Goal: Task Accomplishment & Management: Manage account settings

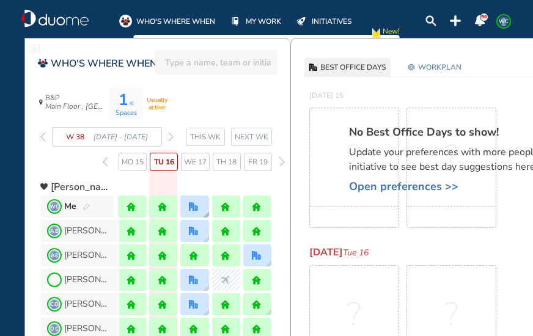
click at [197, 201] on div at bounding box center [194, 206] width 28 height 22
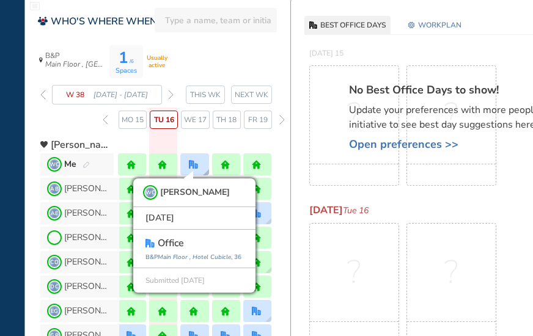
scroll to position [61, 0]
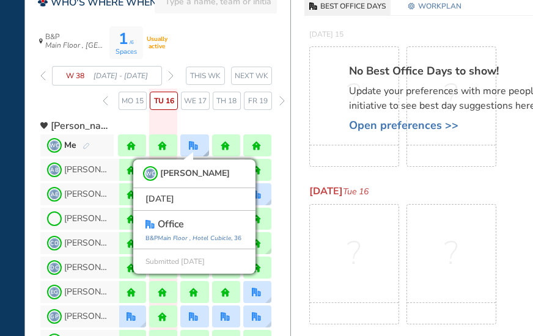
click at [200, 146] on div "WC [PERSON_NAME] [DATE] office [GEOGRAPHIC_DATA] , [GEOGRAPHIC_DATA] , 36 Submi…" at bounding box center [194, 145] width 28 height 22
click at [450, 8] on span "WORKPLAN" at bounding box center [439, 6] width 43 height 12
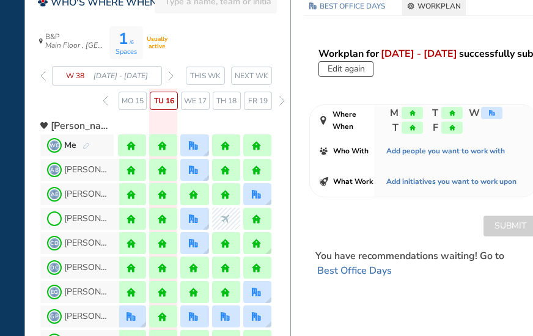
click at [492, 106] on span "W" at bounding box center [484, 113] width 37 height 15
click at [492, 108] on div "office" at bounding box center [491, 113] width 21 height 12
click at [358, 66] on button "Edit again" at bounding box center [345, 69] width 55 height 16
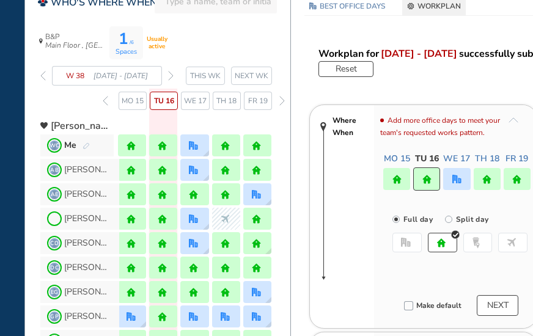
click at [461, 173] on div at bounding box center [456, 179] width 27 height 22
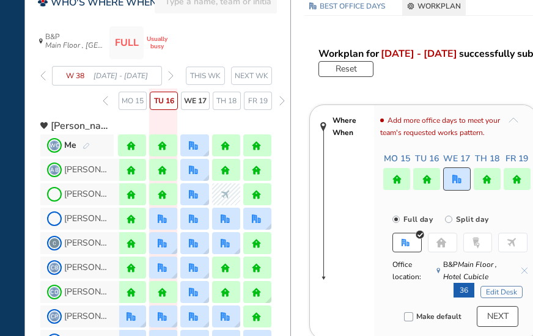
click at [490, 289] on button "Edit Desk" at bounding box center [501, 292] width 42 height 12
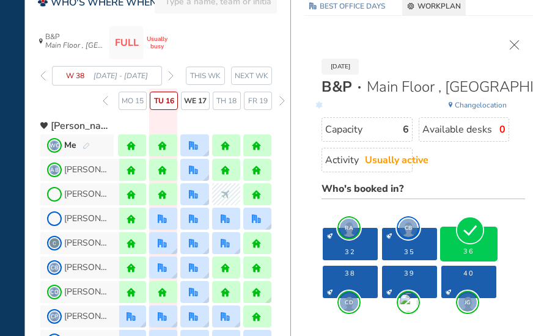
click at [488, 201] on section "RA 32 CB 35 36 CD 38 39 JG 40" at bounding box center [422, 246] width 203 height 106
click at [501, 191] on div "Who's booked in?" at bounding box center [422, 190] width 203 height 18
click at [518, 43] on img "cross-thin" at bounding box center [513, 44] width 9 height 9
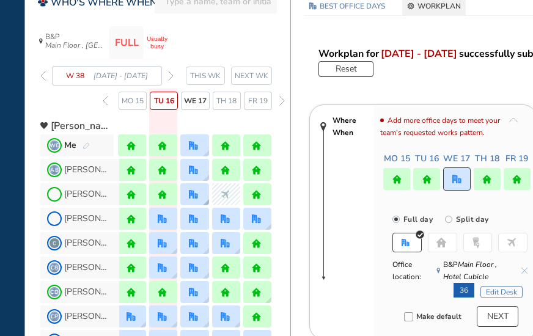
click at [203, 195] on div at bounding box center [194, 194] width 28 height 22
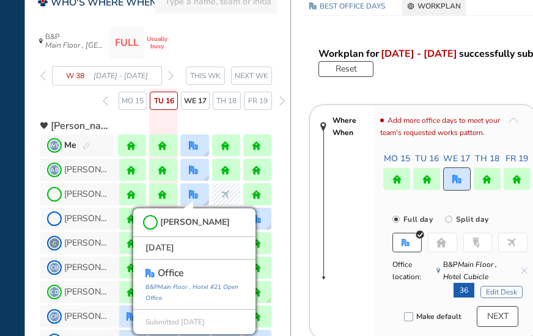
click at [297, 216] on div "Workplan for [DATE] - [DATE] successfully submitted! Reset Where When Add more …" at bounding box center [423, 268] width 265 height 444
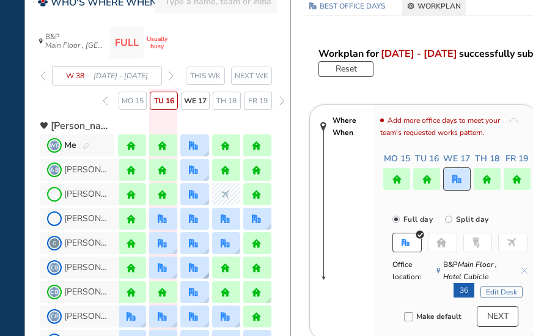
scroll to position [122, 0]
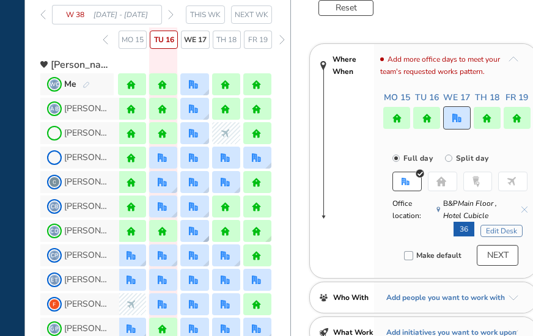
click at [203, 234] on div at bounding box center [194, 231] width 28 height 22
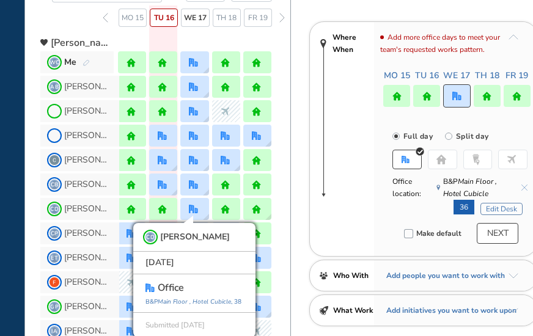
scroll to position [205, 0]
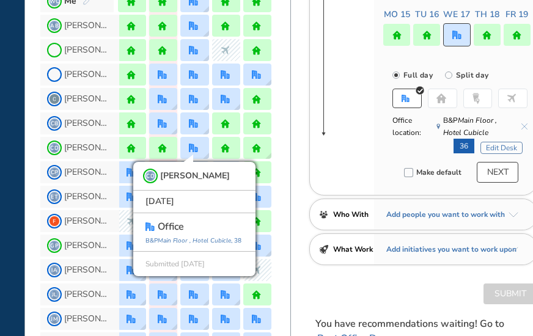
click at [298, 137] on div "Workplan for [DATE] - [DATE] successfully submitted! Reset Where When Add more …" at bounding box center [423, 124] width 265 height 444
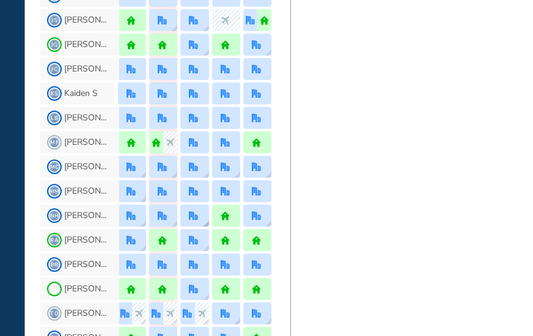
scroll to position [572, 0]
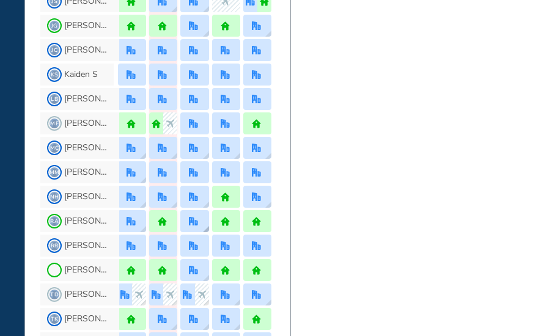
click at [195, 217] on img "office" at bounding box center [193, 221] width 9 height 9
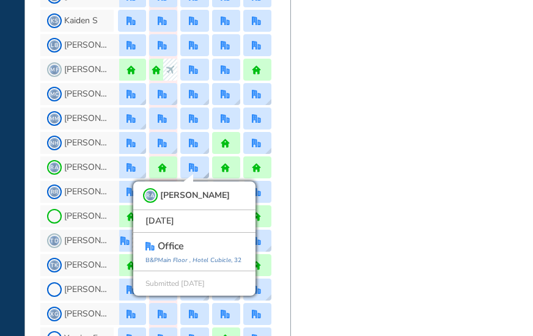
scroll to position [645, 0]
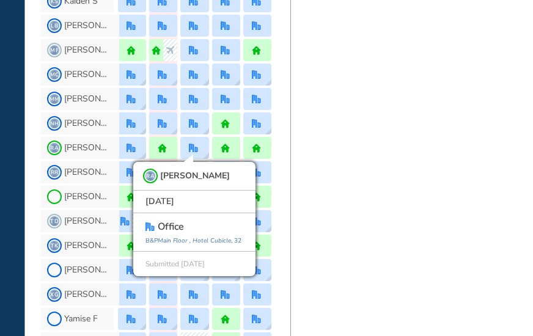
click at [393, 217] on div "BEST OFFICE DAYS WORKPLAN [DATE] B&P Main Floor , Hotel Cubicle Change location…" at bounding box center [423, 196] width 266 height 1607
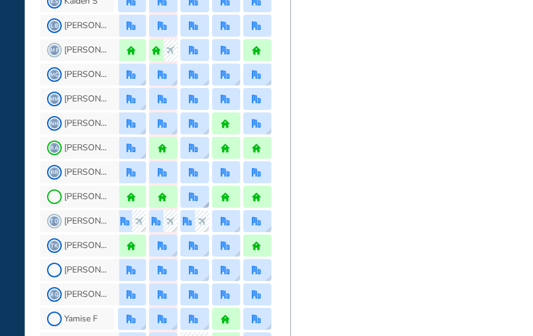
click at [199, 196] on div at bounding box center [194, 196] width 11 height 9
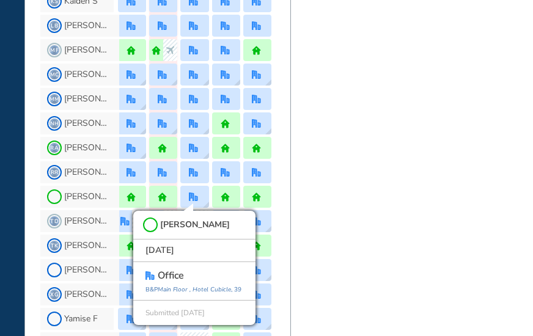
click at [321, 211] on div "BEST OFFICE DAYS WORKPLAN [DATE] B&P Main Floor , Hotel Cubicle Change location…" at bounding box center [423, 196] width 266 height 1607
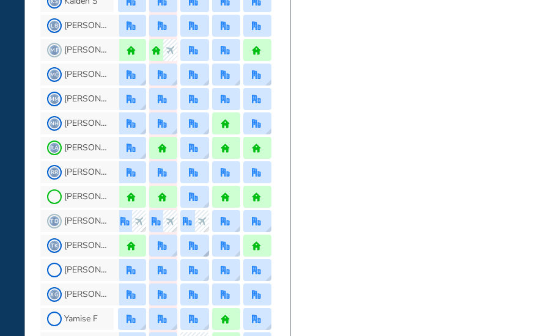
click at [191, 248] on img "office" at bounding box center [193, 245] width 9 height 9
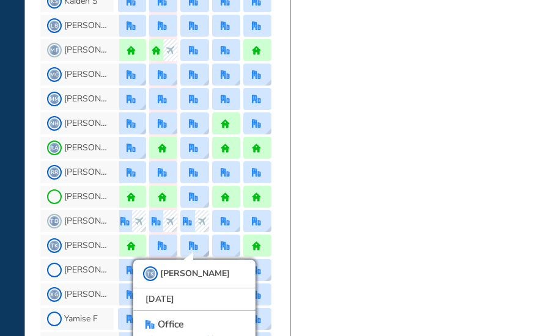
scroll to position [668, 0]
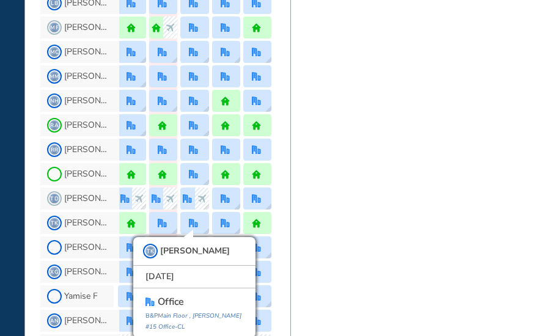
click at [310, 211] on div "BEST OFFICE DAYS WORKPLAN [DATE] B&P Main Floor , Hotel Cubicle Change location…" at bounding box center [423, 173] width 266 height 1607
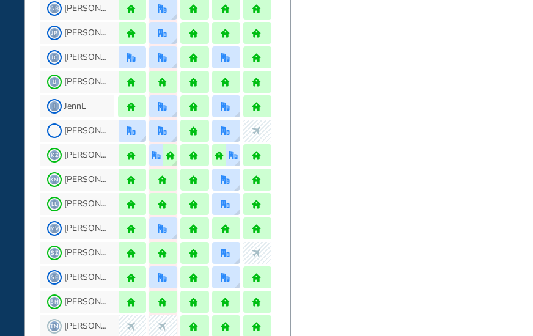
scroll to position [1218, 0]
